Goal: Check status: Check status

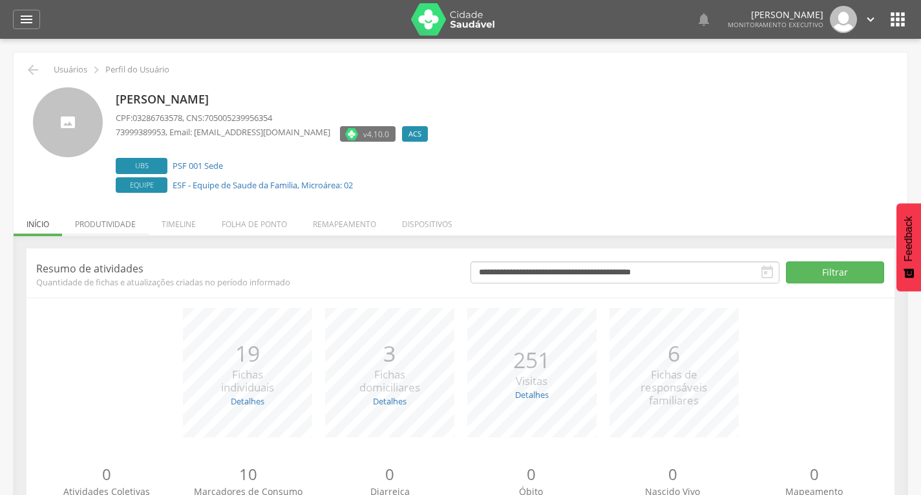
click at [132, 226] on li "Produtividade" at bounding box center [105, 221] width 87 height 30
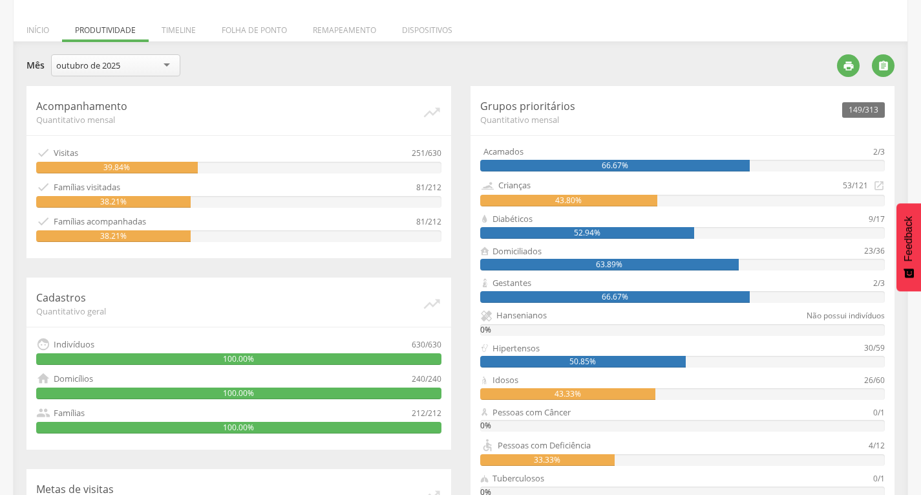
scroll to position [129, 0]
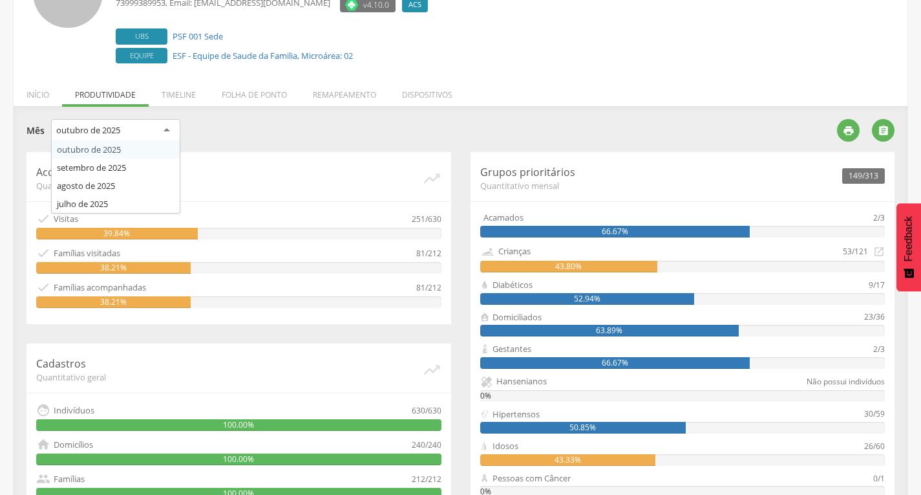
click at [145, 136] on div "outubro de 2025" at bounding box center [115, 130] width 129 height 23
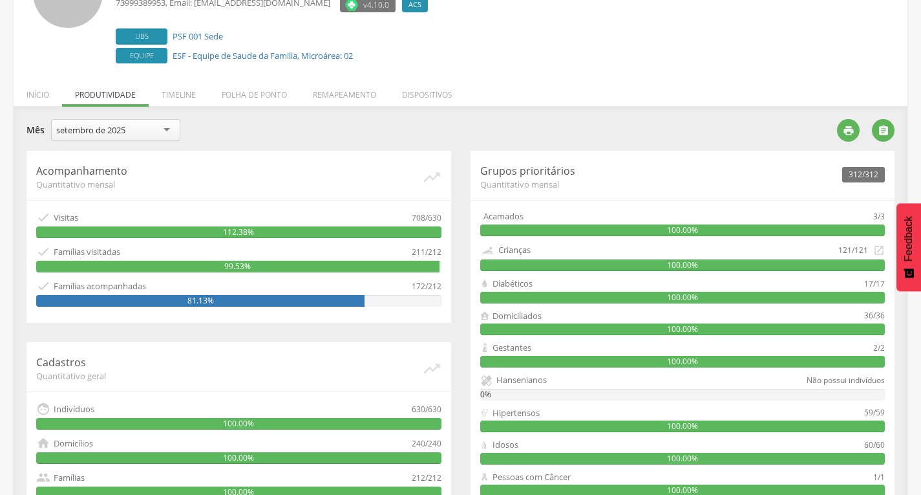
click at [175, 131] on div "setembro de 2025" at bounding box center [115, 130] width 129 height 22
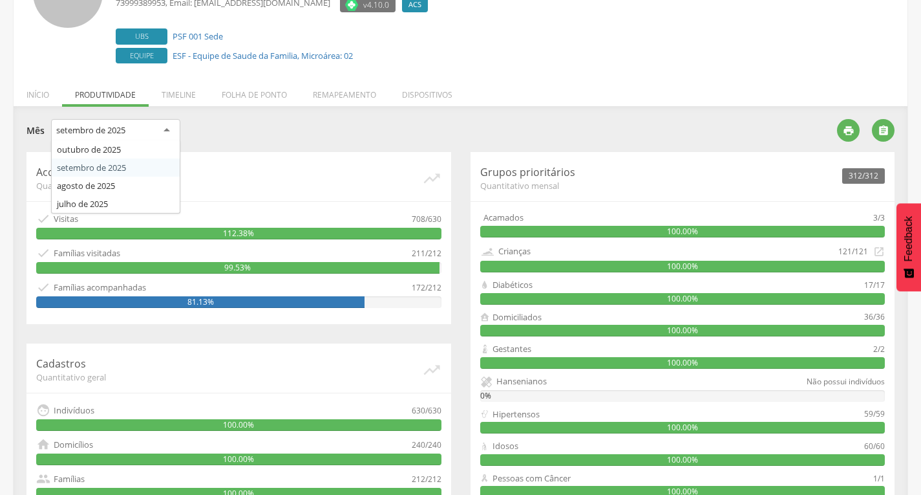
click at [175, 131] on div "setembro de 2025" at bounding box center [115, 130] width 129 height 23
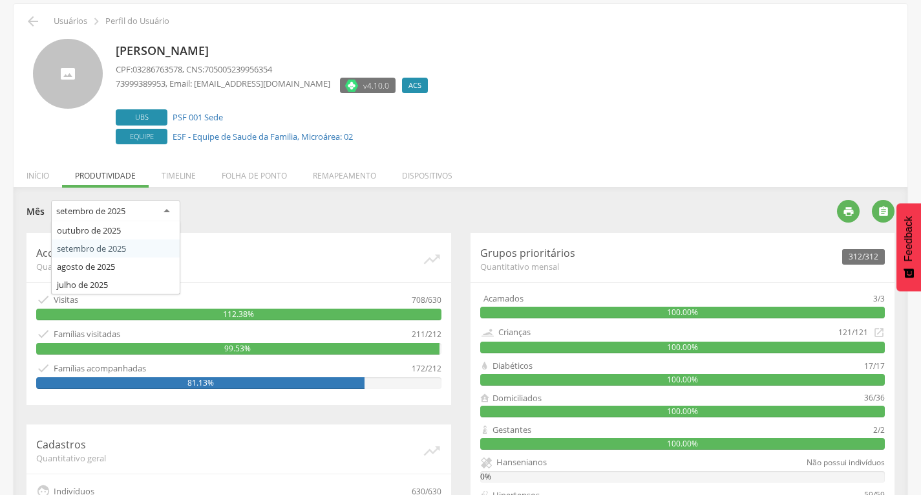
scroll to position [0, 0]
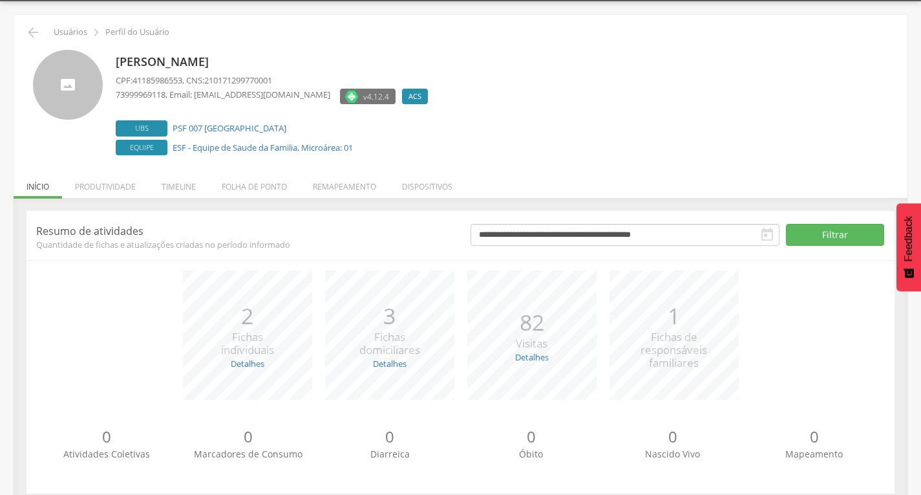
scroll to position [56, 0]
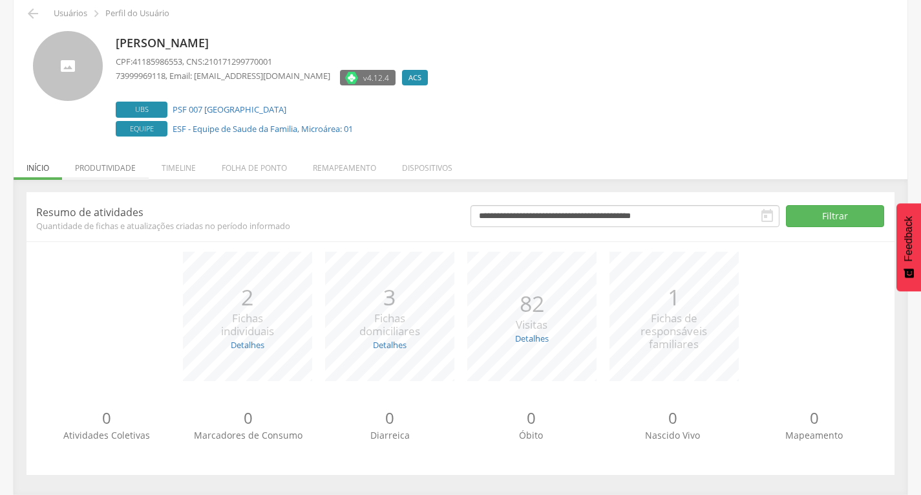
click at [116, 153] on li "Produtividade" at bounding box center [105, 164] width 87 height 30
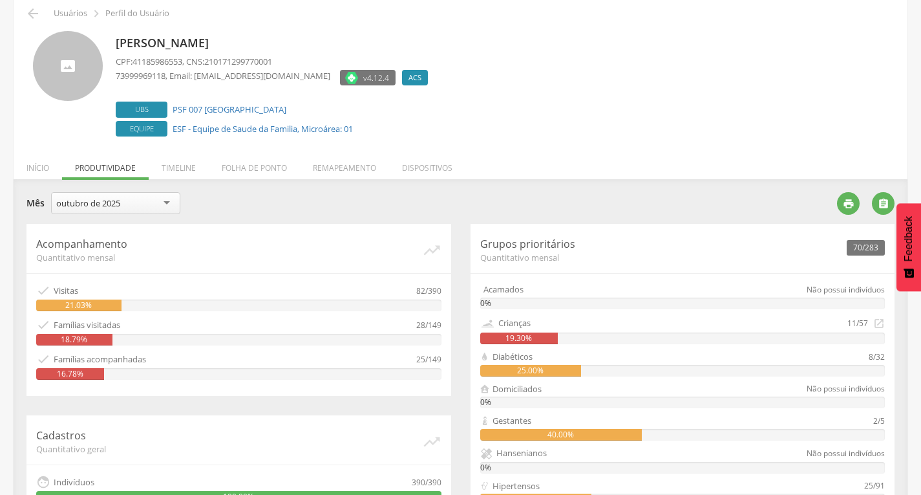
click at [107, 208] on div "outubro de 2025" at bounding box center [88, 203] width 64 height 12
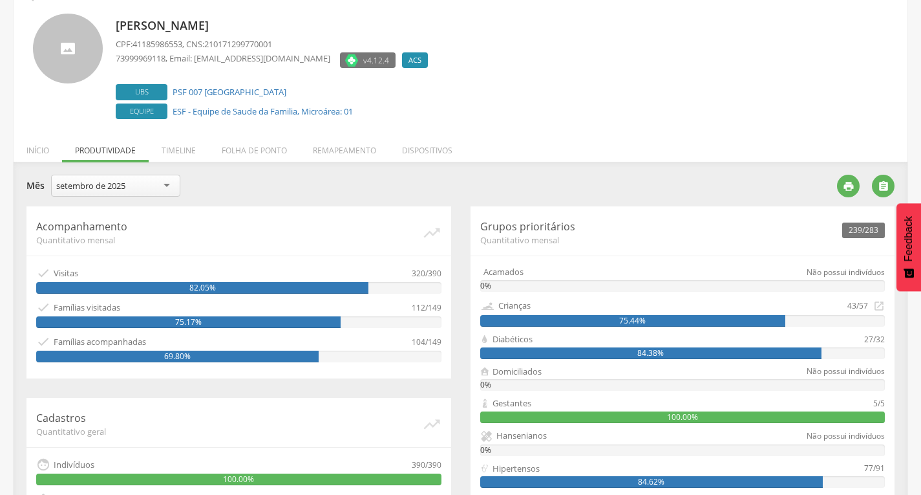
scroll to position [0, 0]
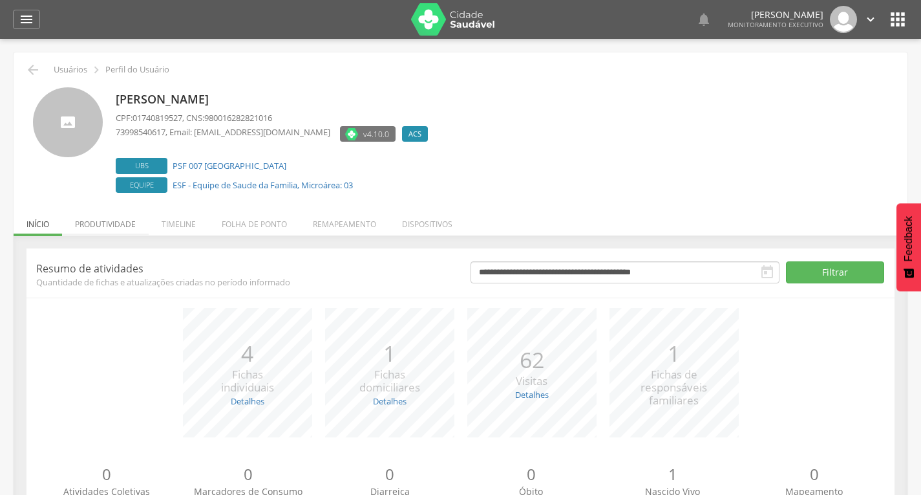
click at [107, 226] on li "Produtividade" at bounding box center [105, 221] width 87 height 30
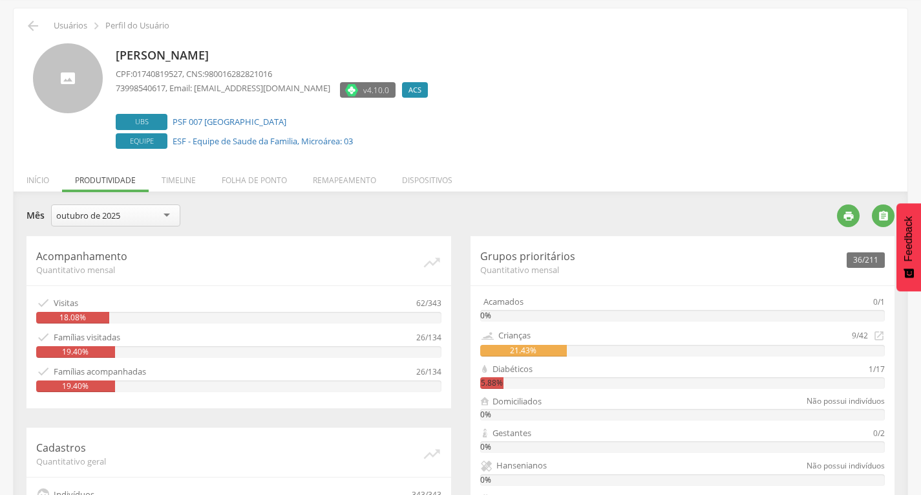
scroll to position [65, 0]
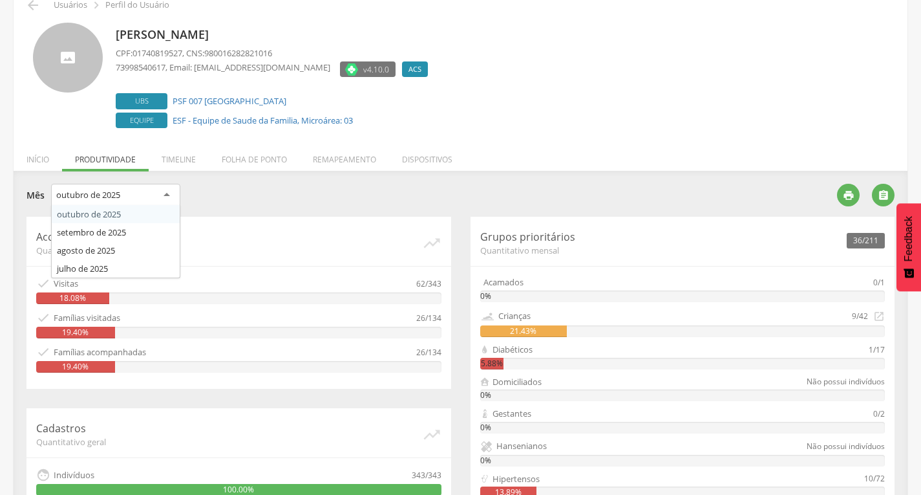
click at [120, 193] on div "outubro de 2025" at bounding box center [88, 195] width 64 height 12
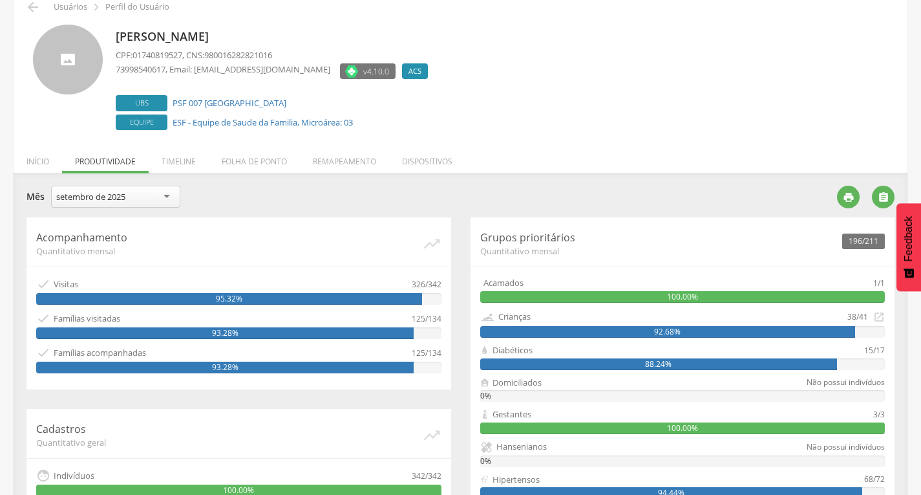
scroll to position [0, 0]
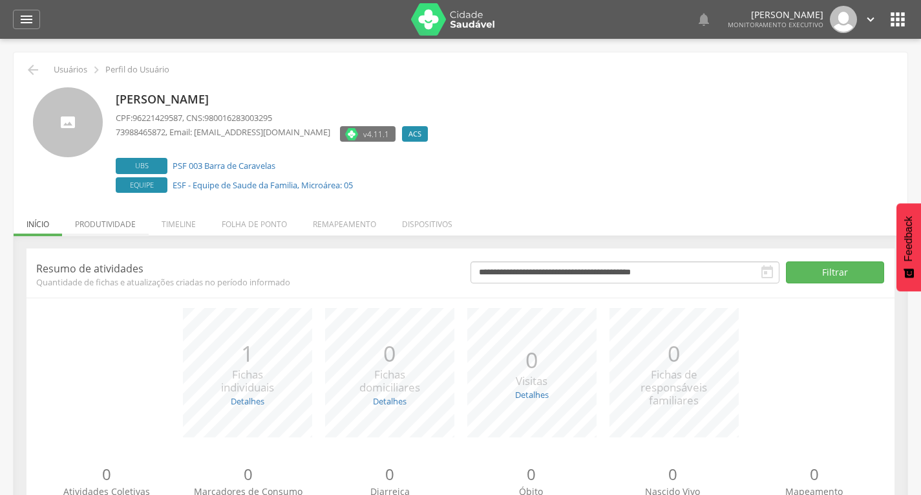
click at [134, 224] on li "Produtividade" at bounding box center [105, 221] width 87 height 30
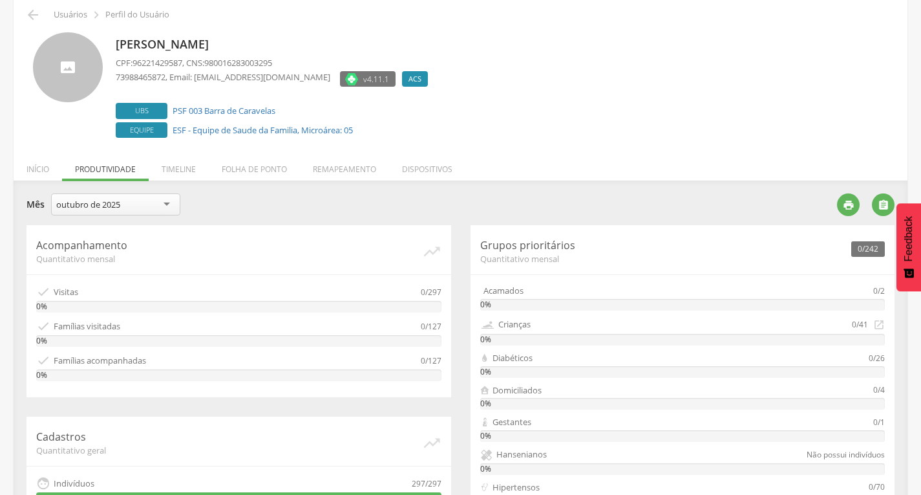
scroll to position [129, 0]
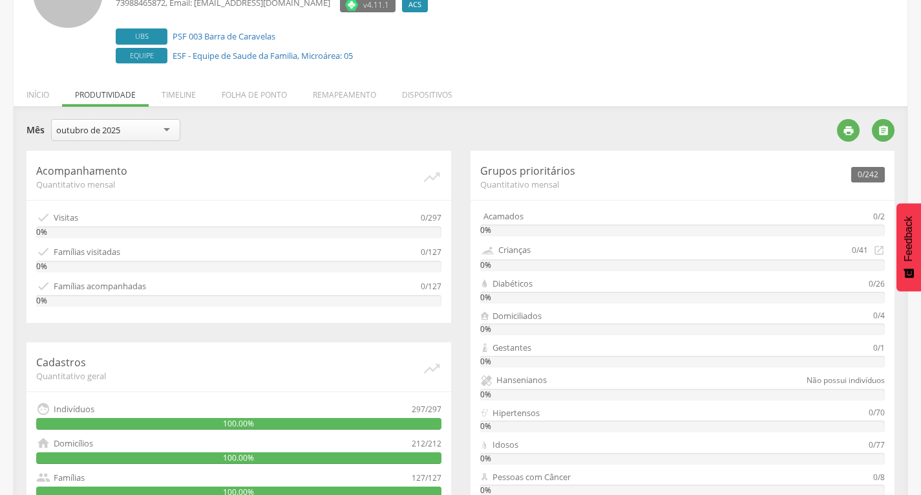
click at [133, 134] on div "outubro de 2025" at bounding box center [115, 130] width 129 height 22
